Goal: Task Accomplishment & Management: Manage account settings

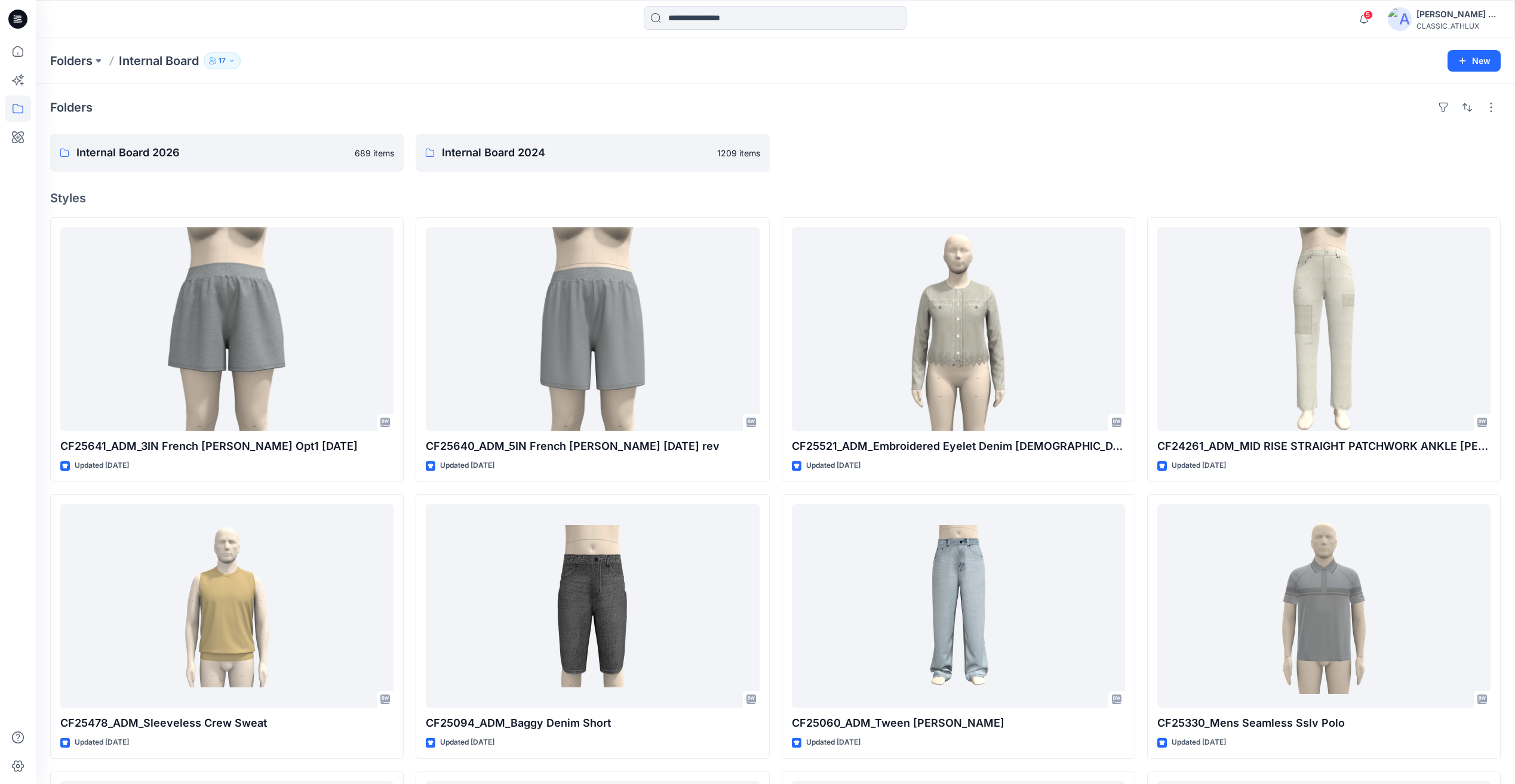
click at [238, 173] on div "Folders Internal Board 2026 689 items Internal Board 2024 1209 items Styles CF2…" at bounding box center [775, 588] width 1479 height 1010
click at [238, 162] on link "Internal Board 2026" at bounding box center [227, 153] width 354 height 38
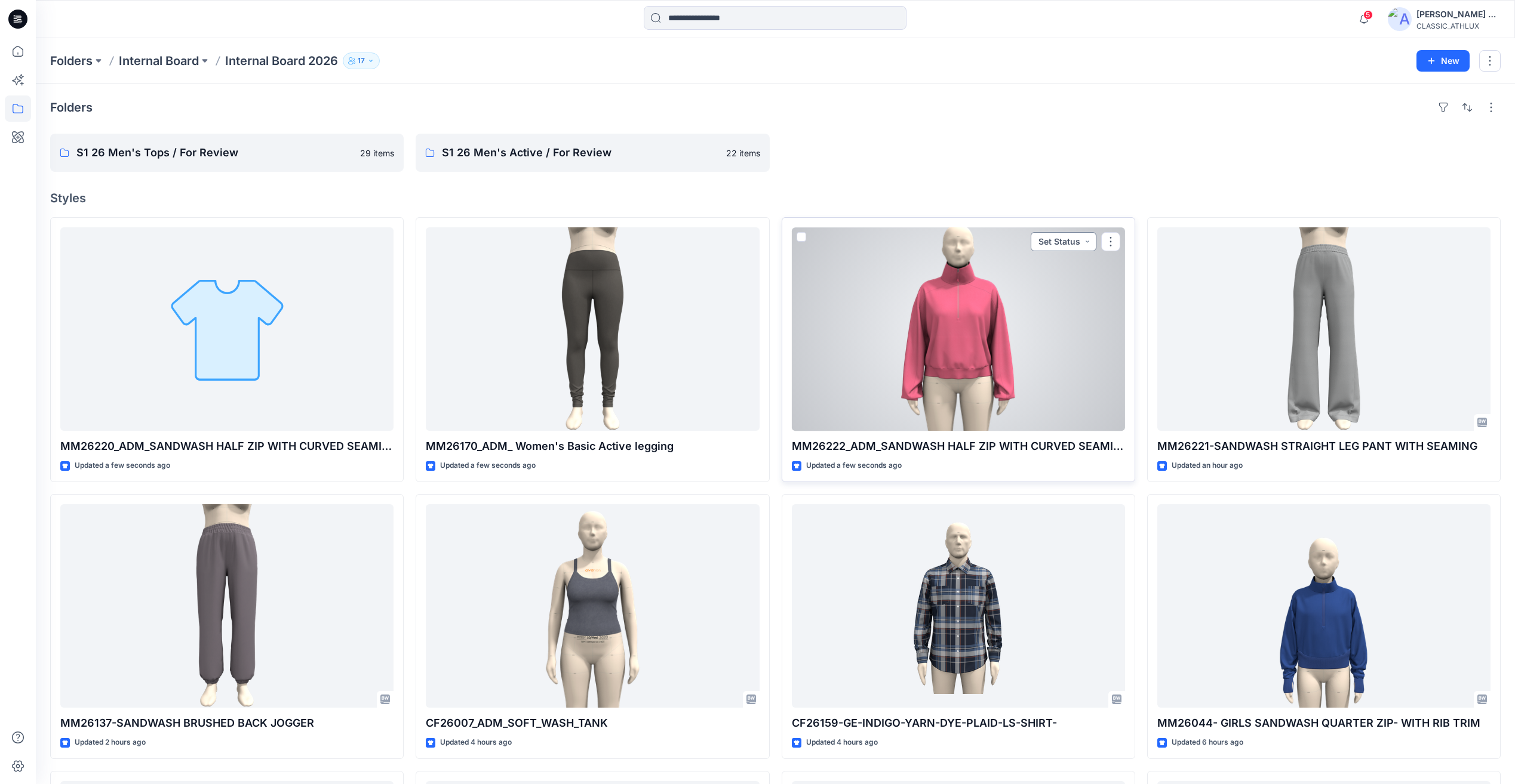
click at [1066, 249] on button "Set Status" at bounding box center [1063, 241] width 65 height 19
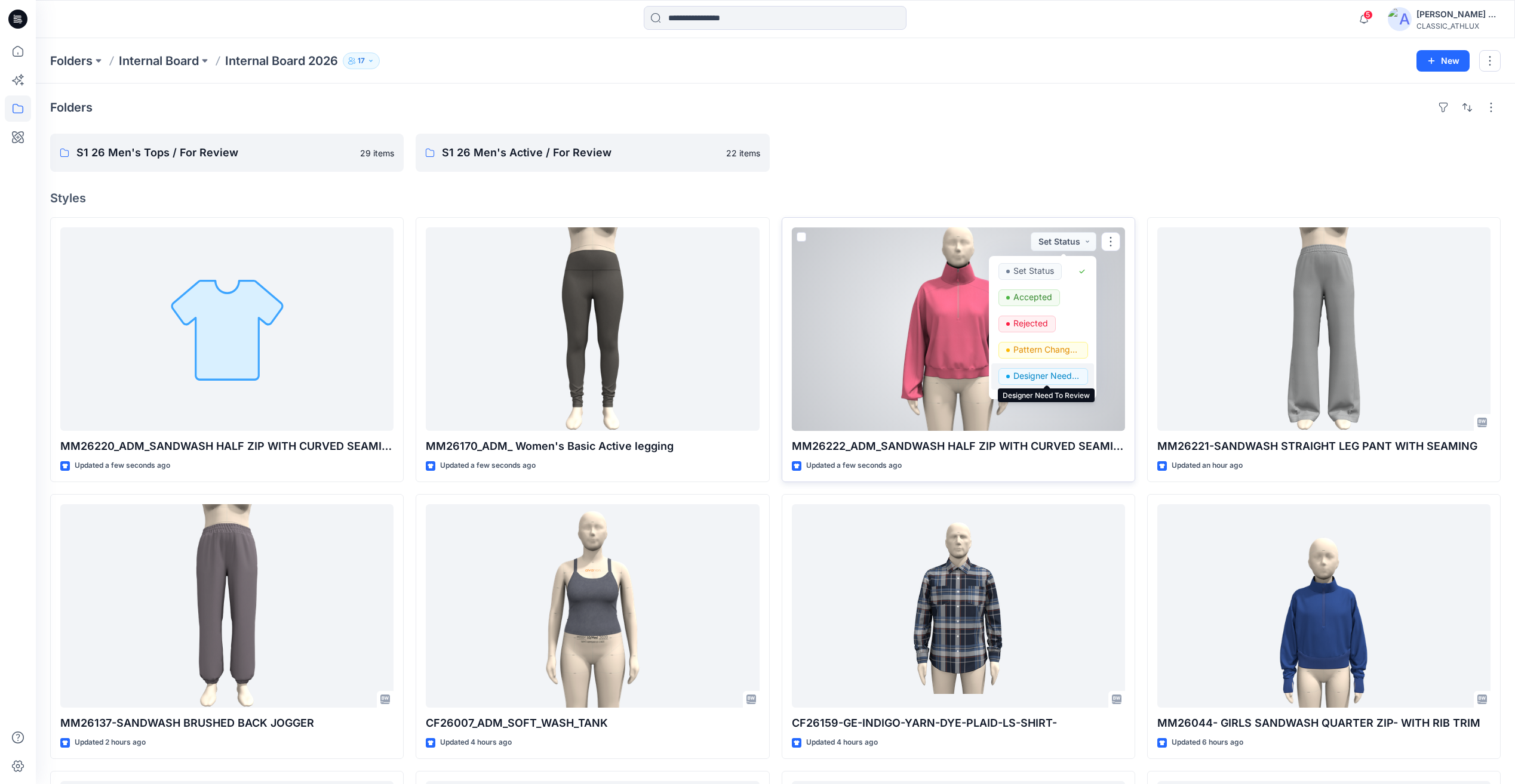
click at [1039, 378] on p "Designer Need To Review" at bounding box center [1046, 376] width 67 height 16
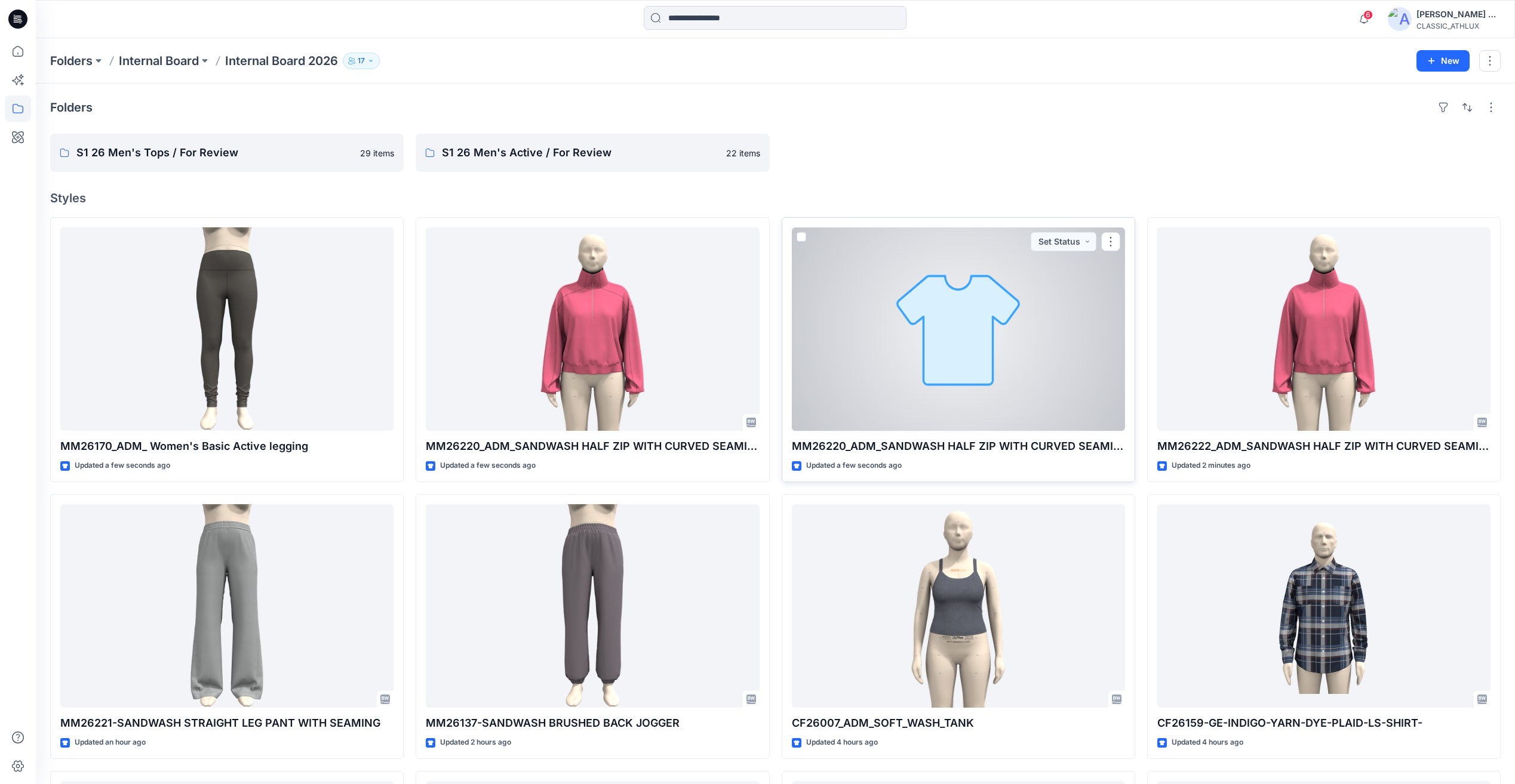
click at [1043, 360] on div at bounding box center [958, 329] width 333 height 203
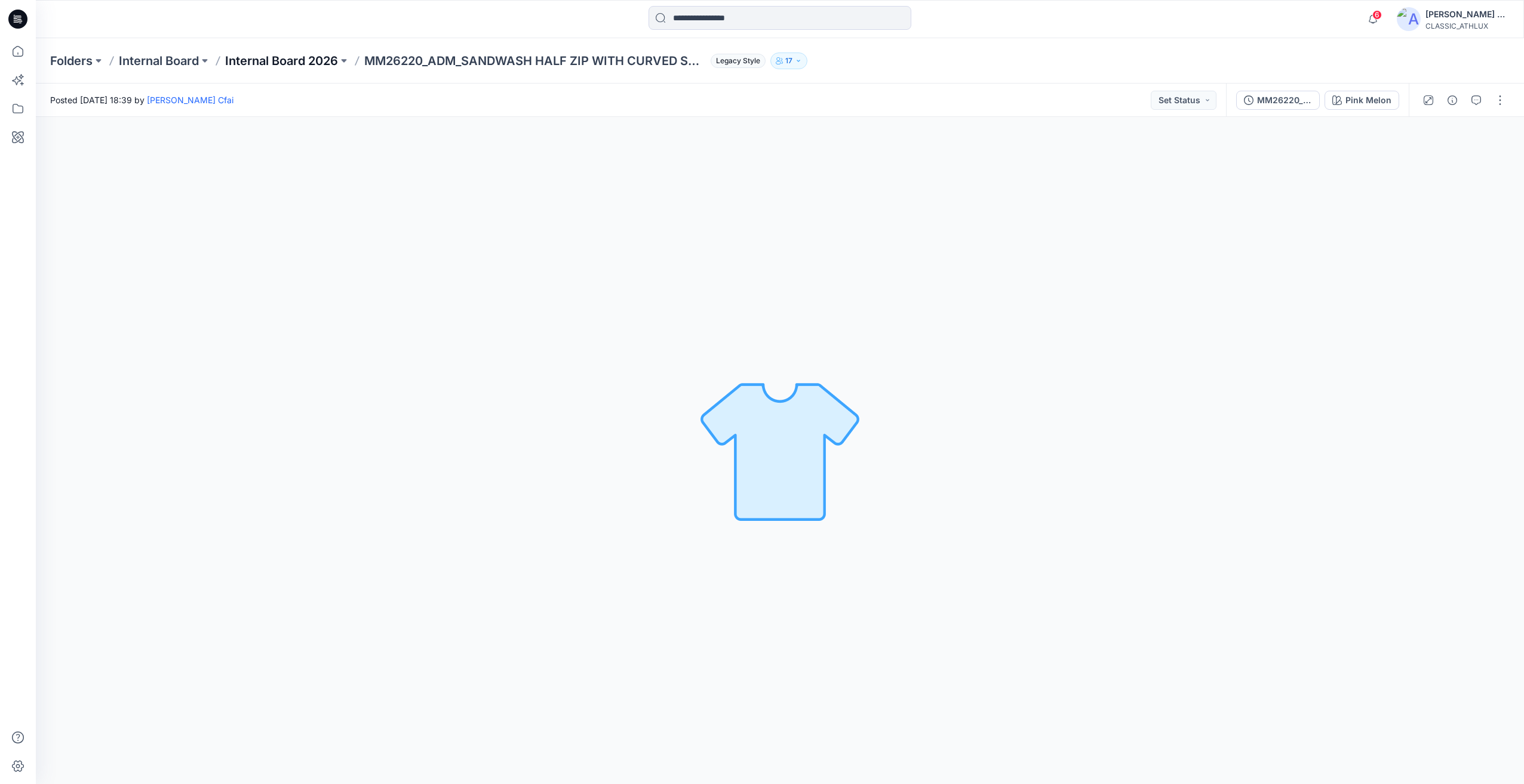
click at [280, 55] on p "Internal Board 2026" at bounding box center [281, 61] width 113 height 17
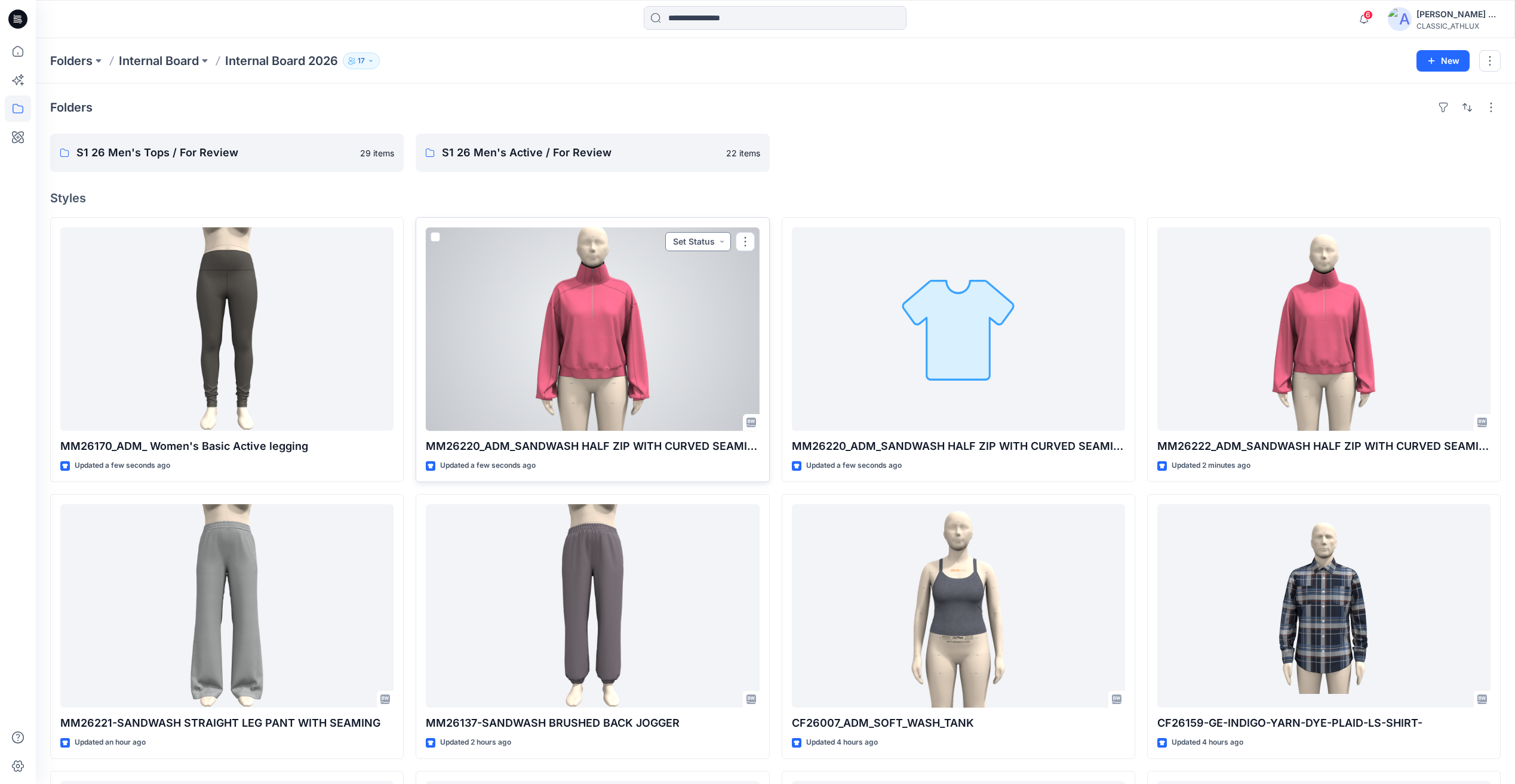
click at [684, 245] on button "Set Status" at bounding box center [698, 241] width 65 height 19
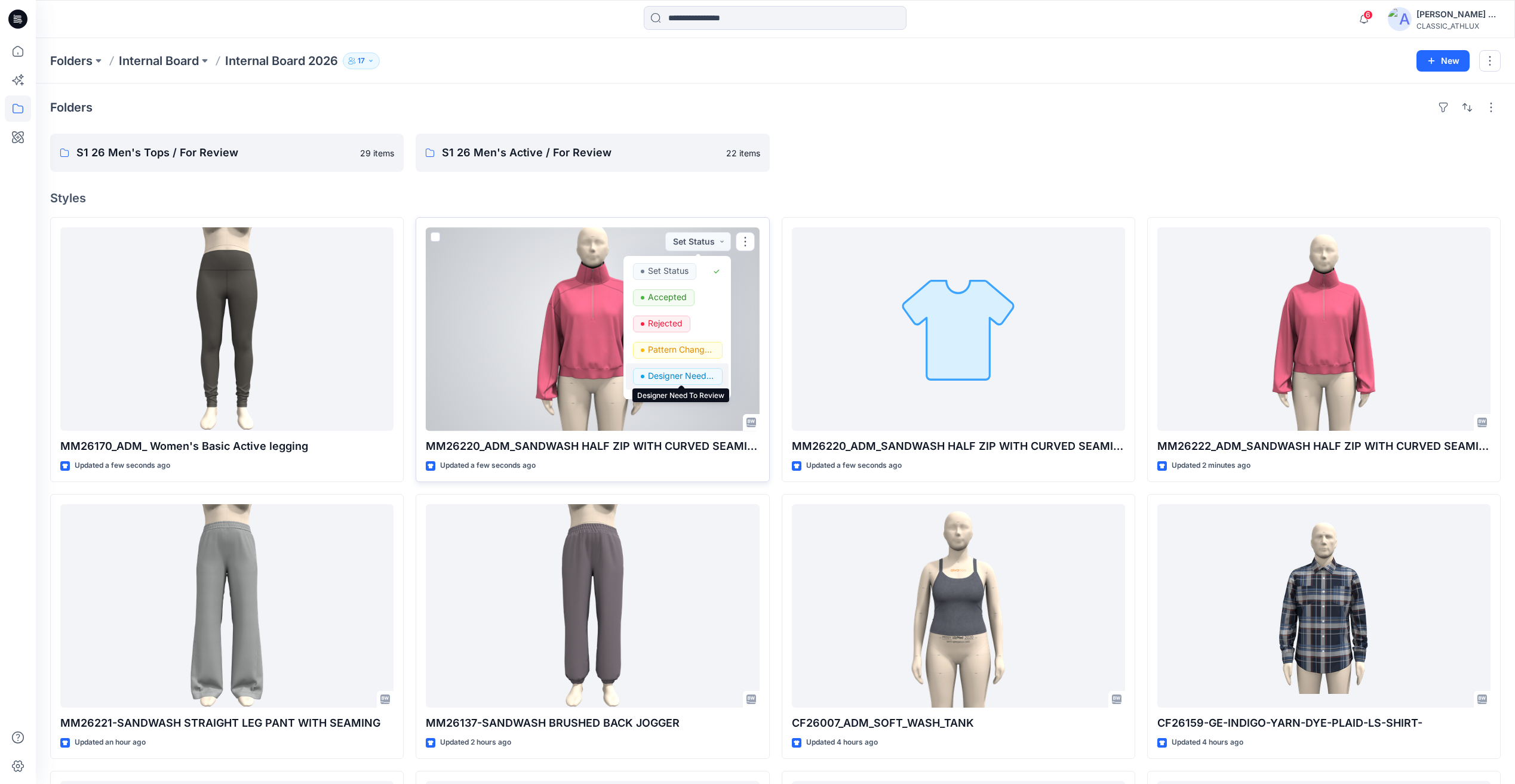
click at [671, 376] on p "Designer Need To Review" at bounding box center [681, 376] width 67 height 16
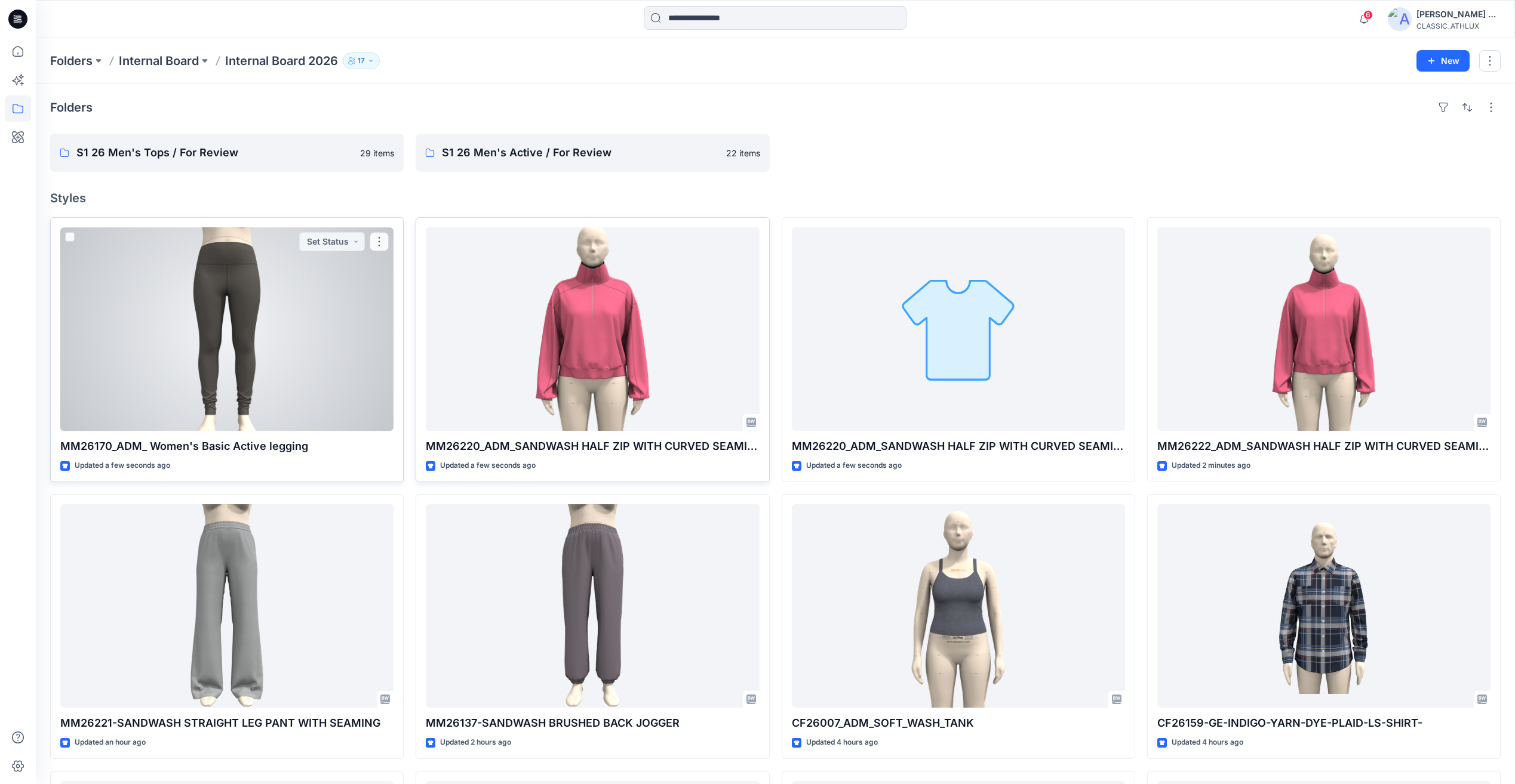
click at [226, 319] on div at bounding box center [226, 329] width 333 height 203
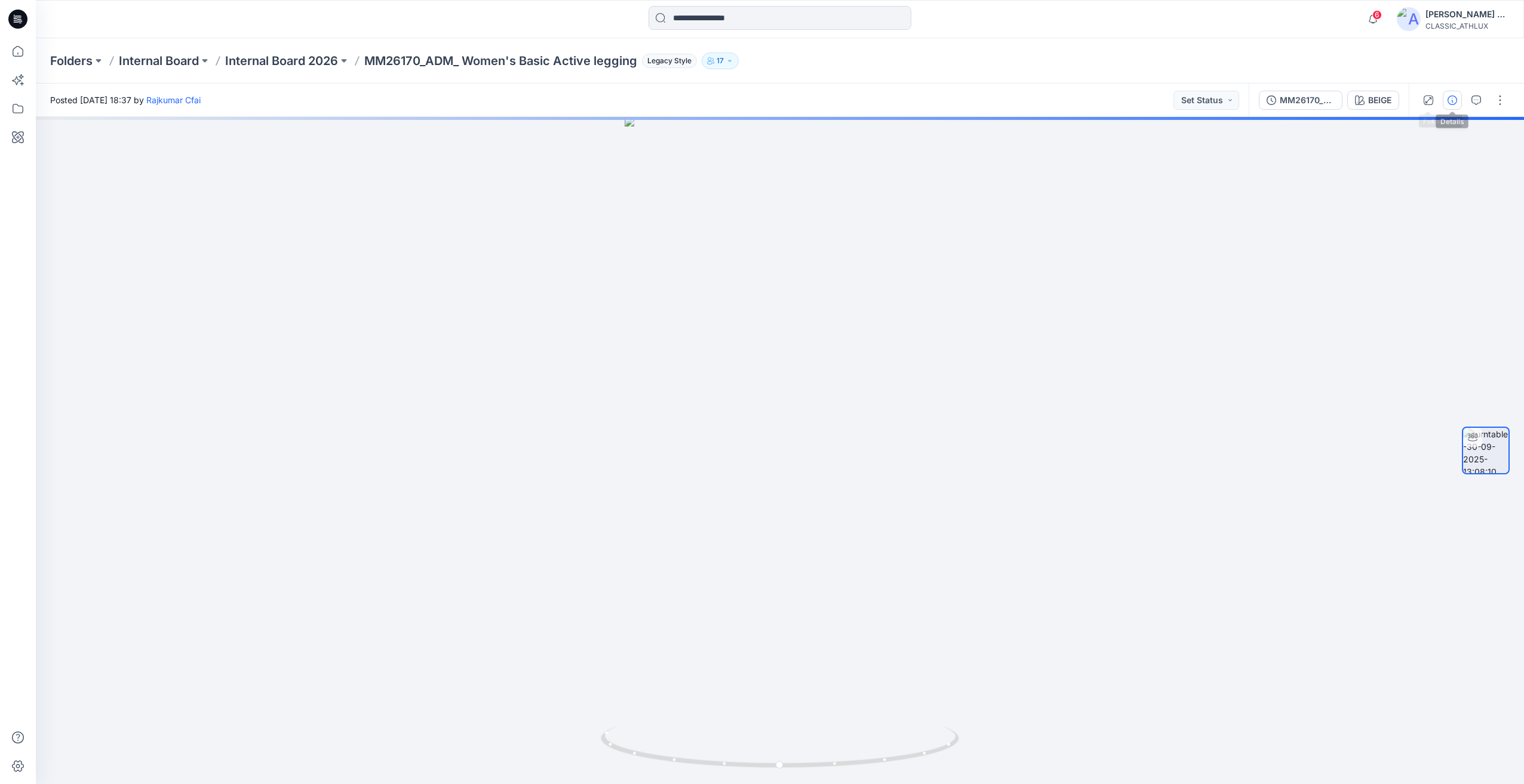
click at [1452, 104] on icon "button" at bounding box center [1452, 101] width 10 height 10
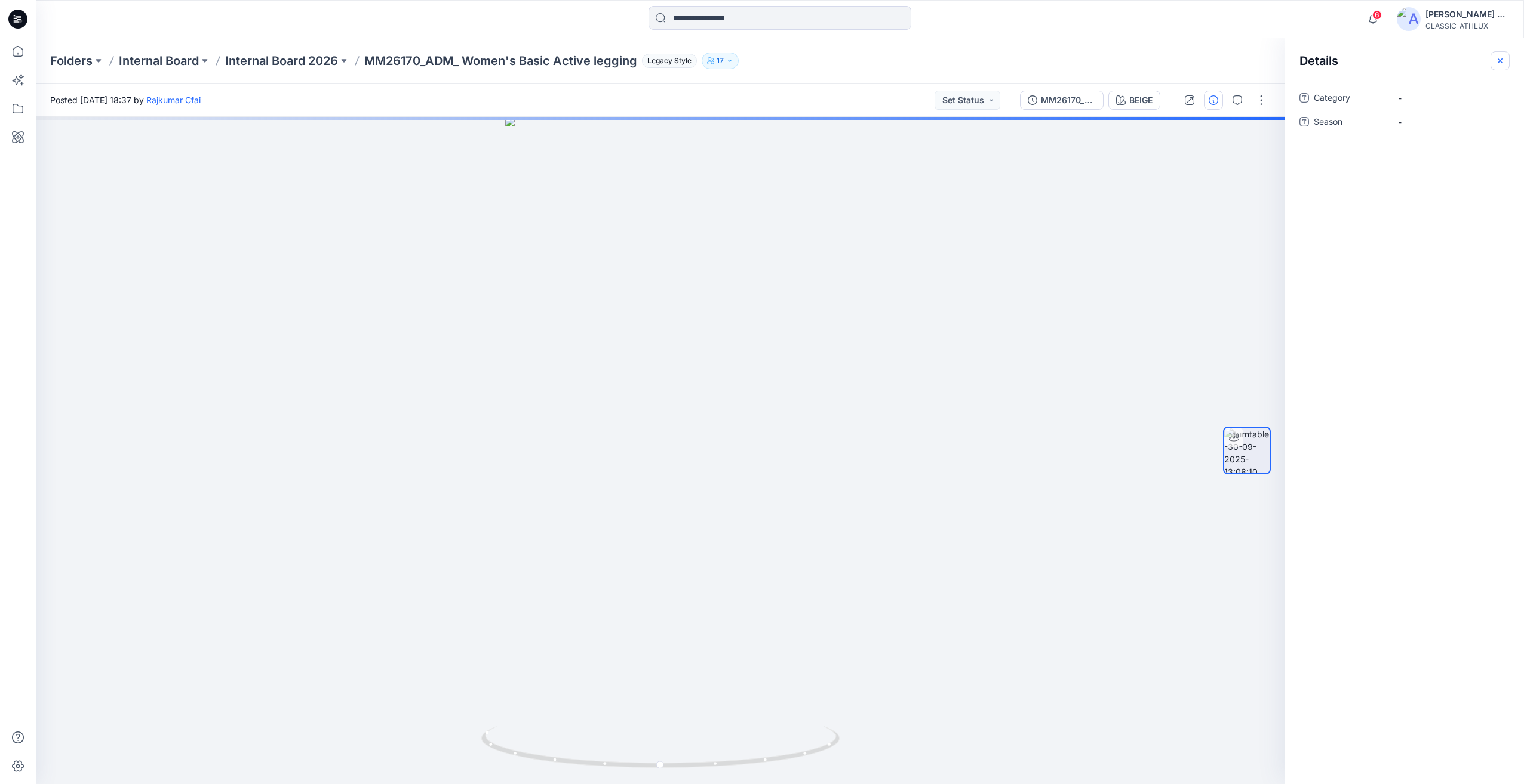
click at [1499, 64] on icon "button" at bounding box center [1500, 61] width 10 height 10
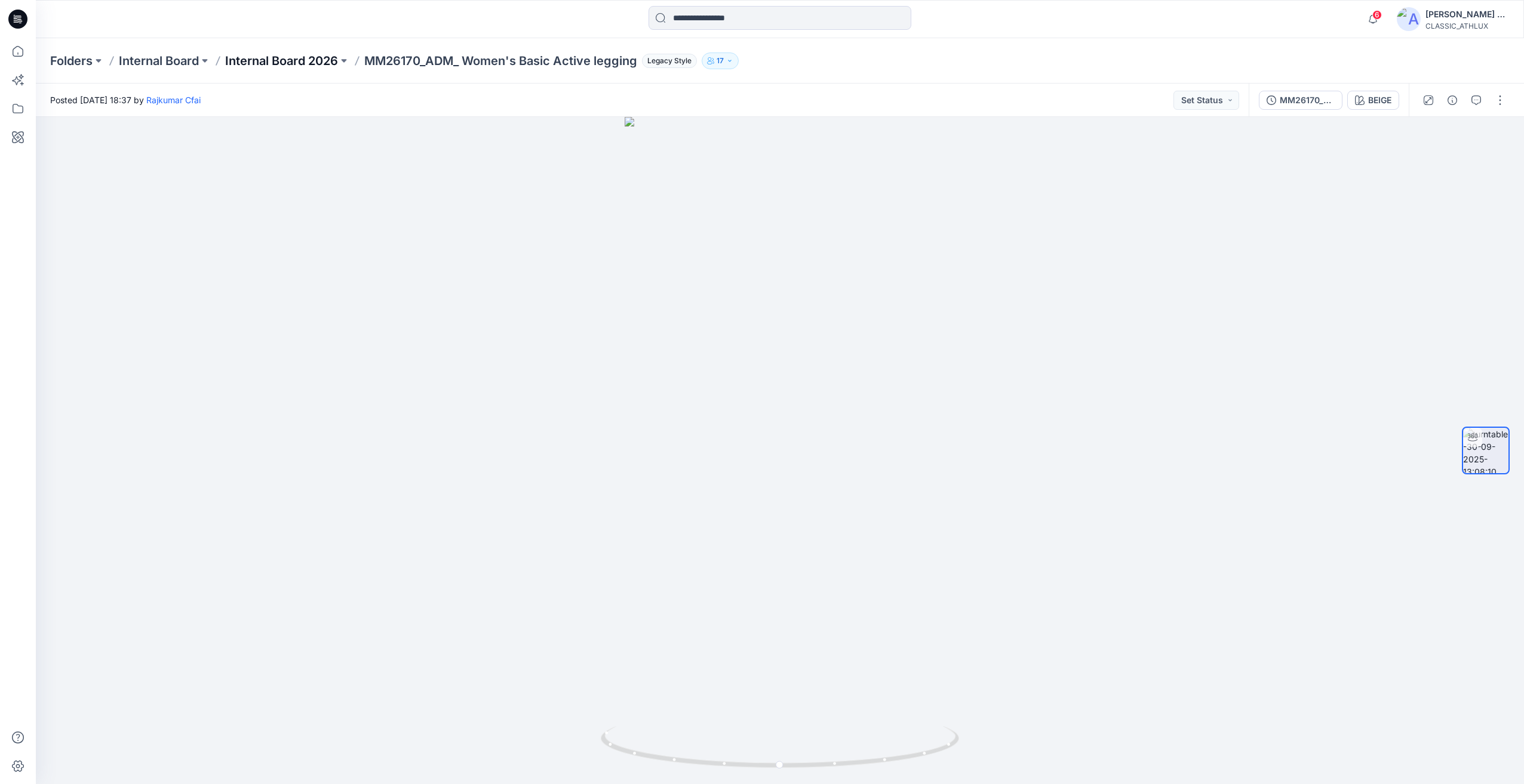
click at [315, 55] on p "Internal Board 2026" at bounding box center [281, 61] width 113 height 17
